Goal: Transaction & Acquisition: Purchase product/service

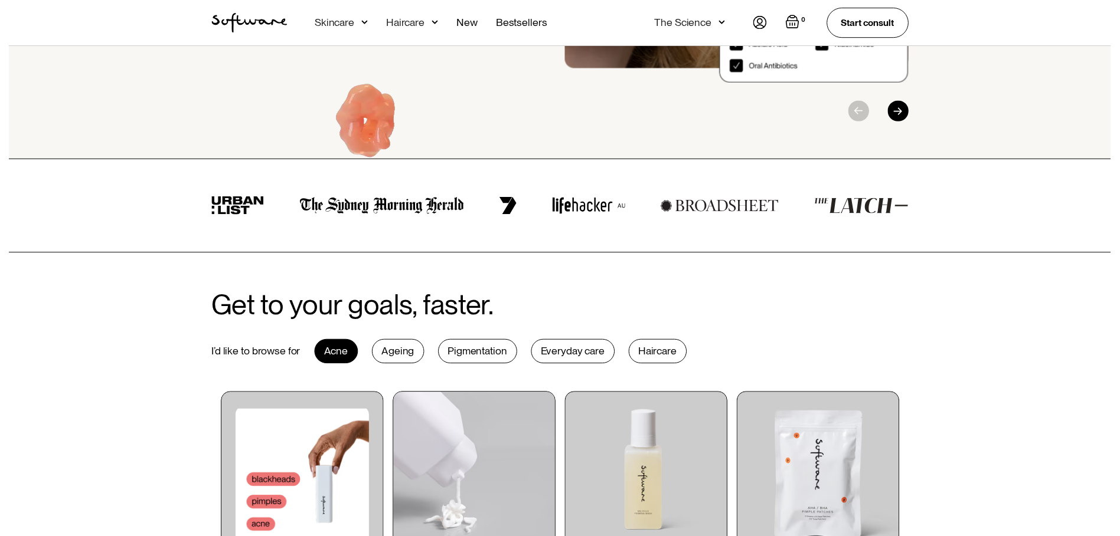
scroll to position [295, 0]
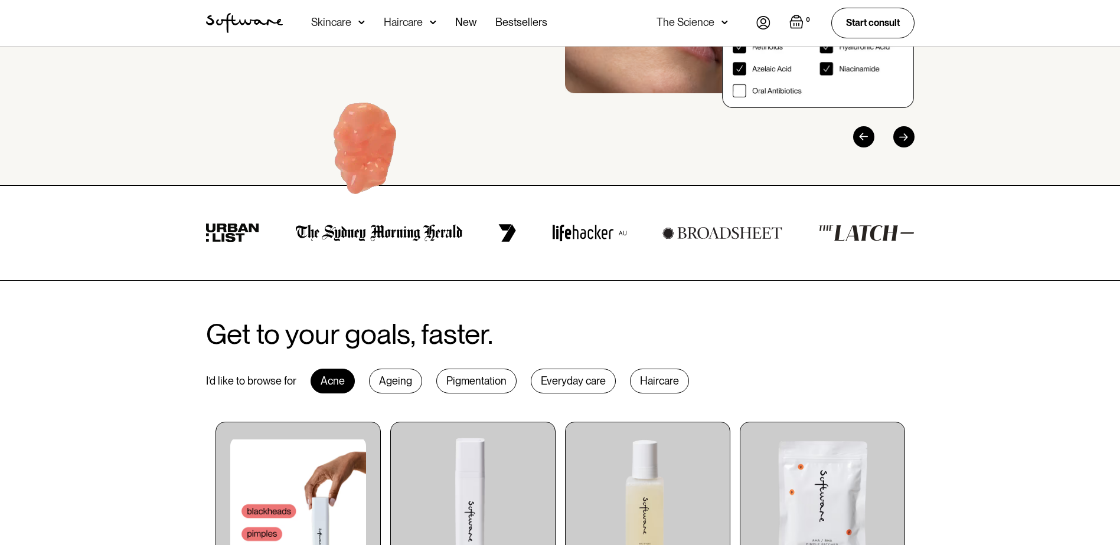
click at [341, 28] on div "Skincare" at bounding box center [338, 23] width 54 height 46
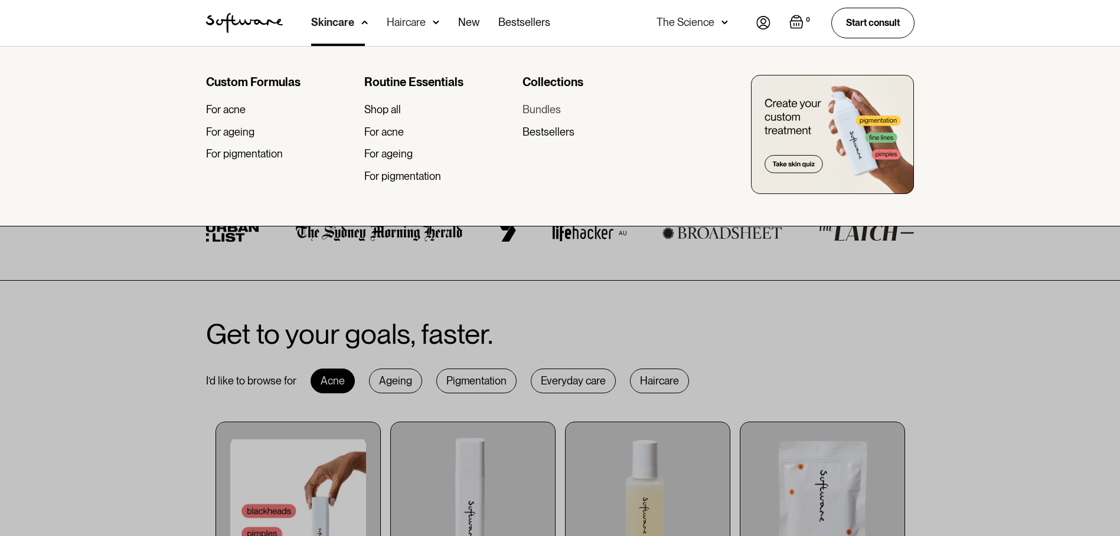
click at [535, 113] on div "Bundles" at bounding box center [541, 109] width 38 height 13
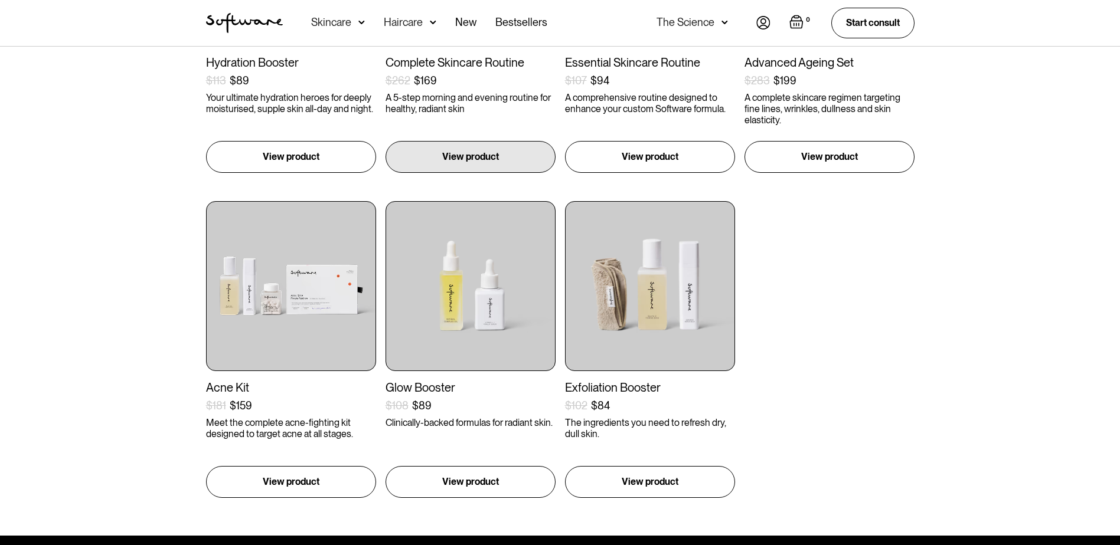
scroll to position [472, 0]
